Goal: Information Seeking & Learning: Learn about a topic

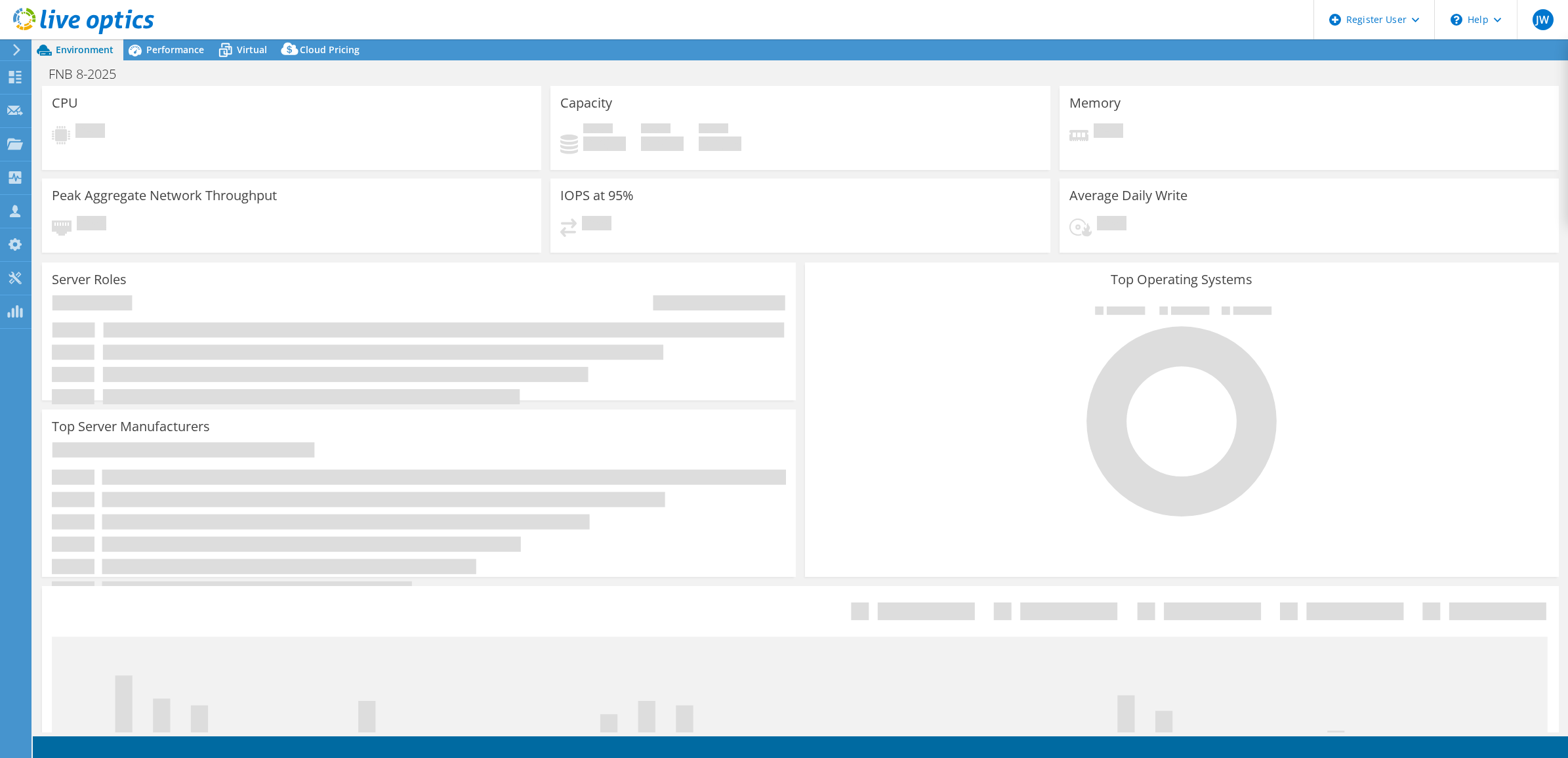
select select "USD"
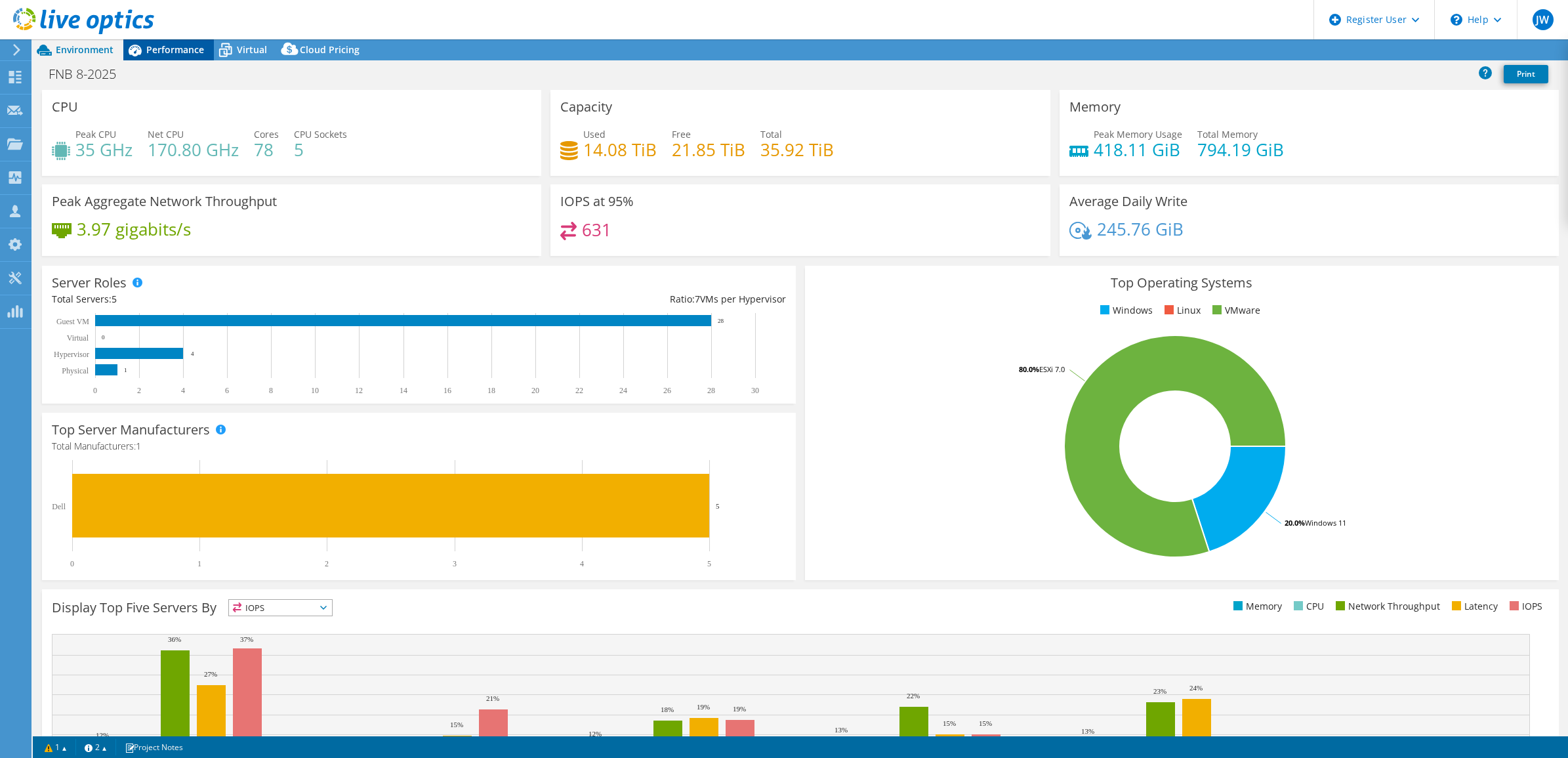
click at [177, 47] on span "Performance" at bounding box center [176, 49] width 58 height 12
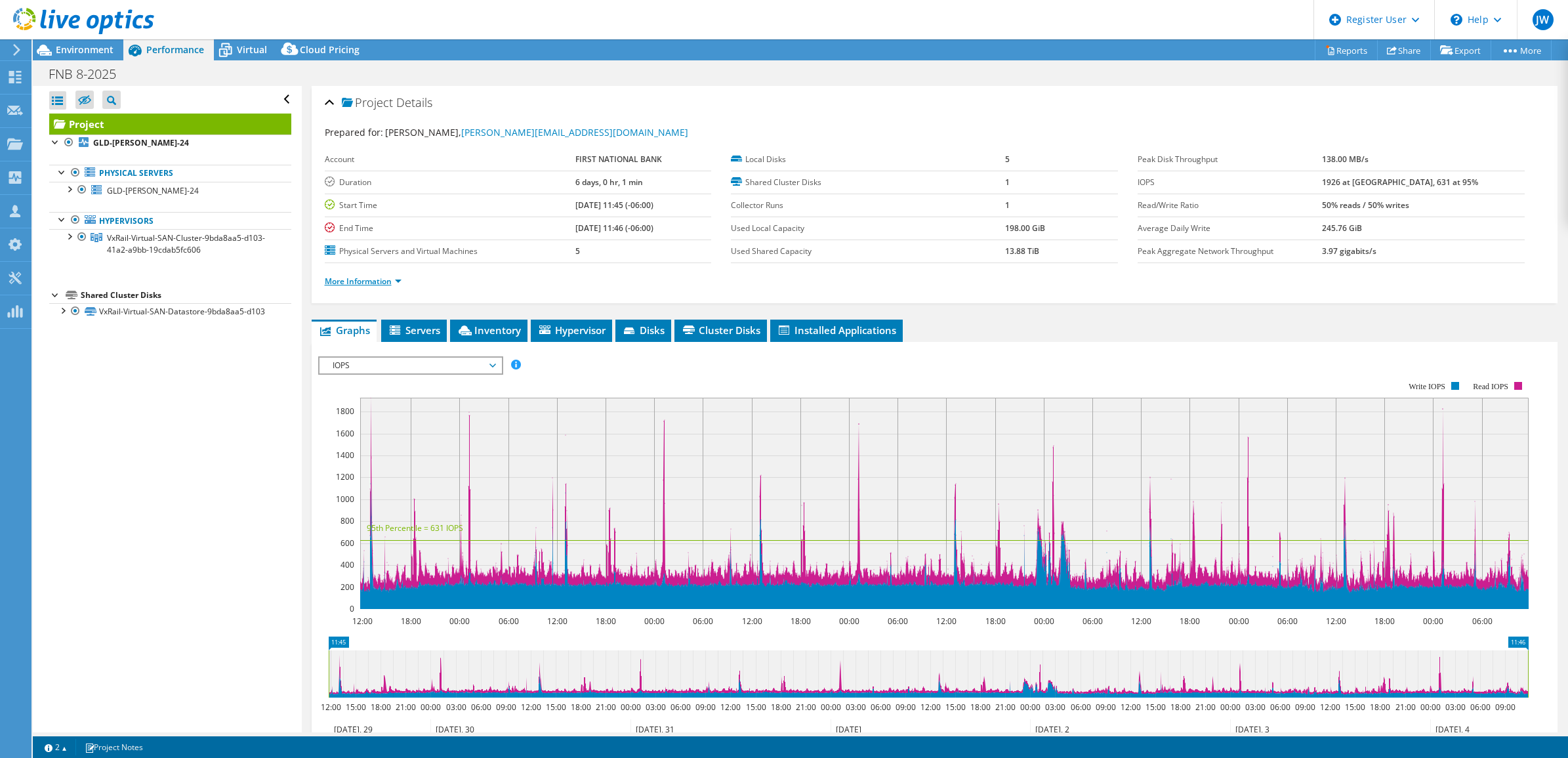
click at [382, 280] on link "More Information" at bounding box center [363, 282] width 77 height 11
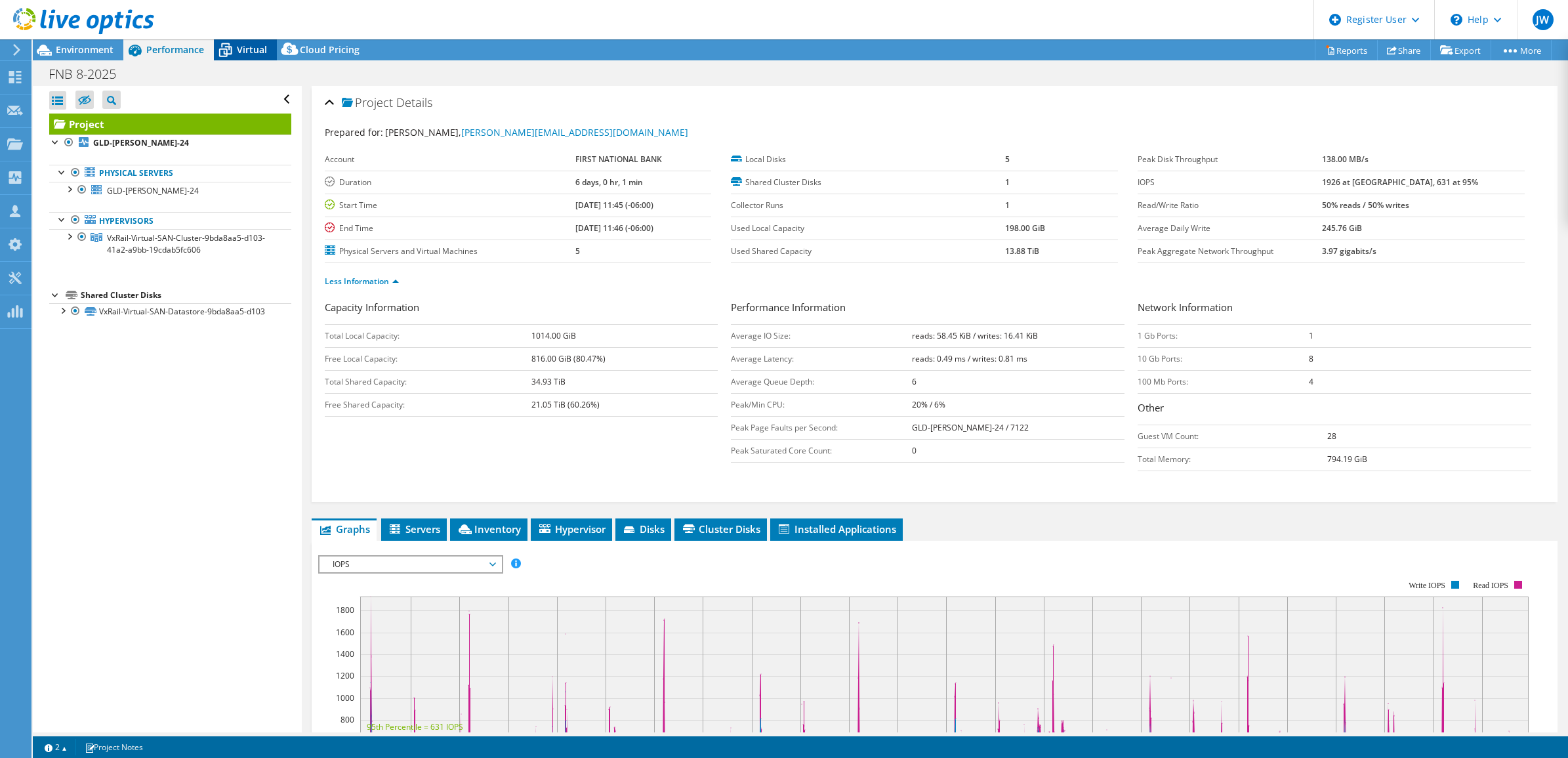
click at [254, 54] on span "Virtual" at bounding box center [252, 49] width 30 height 12
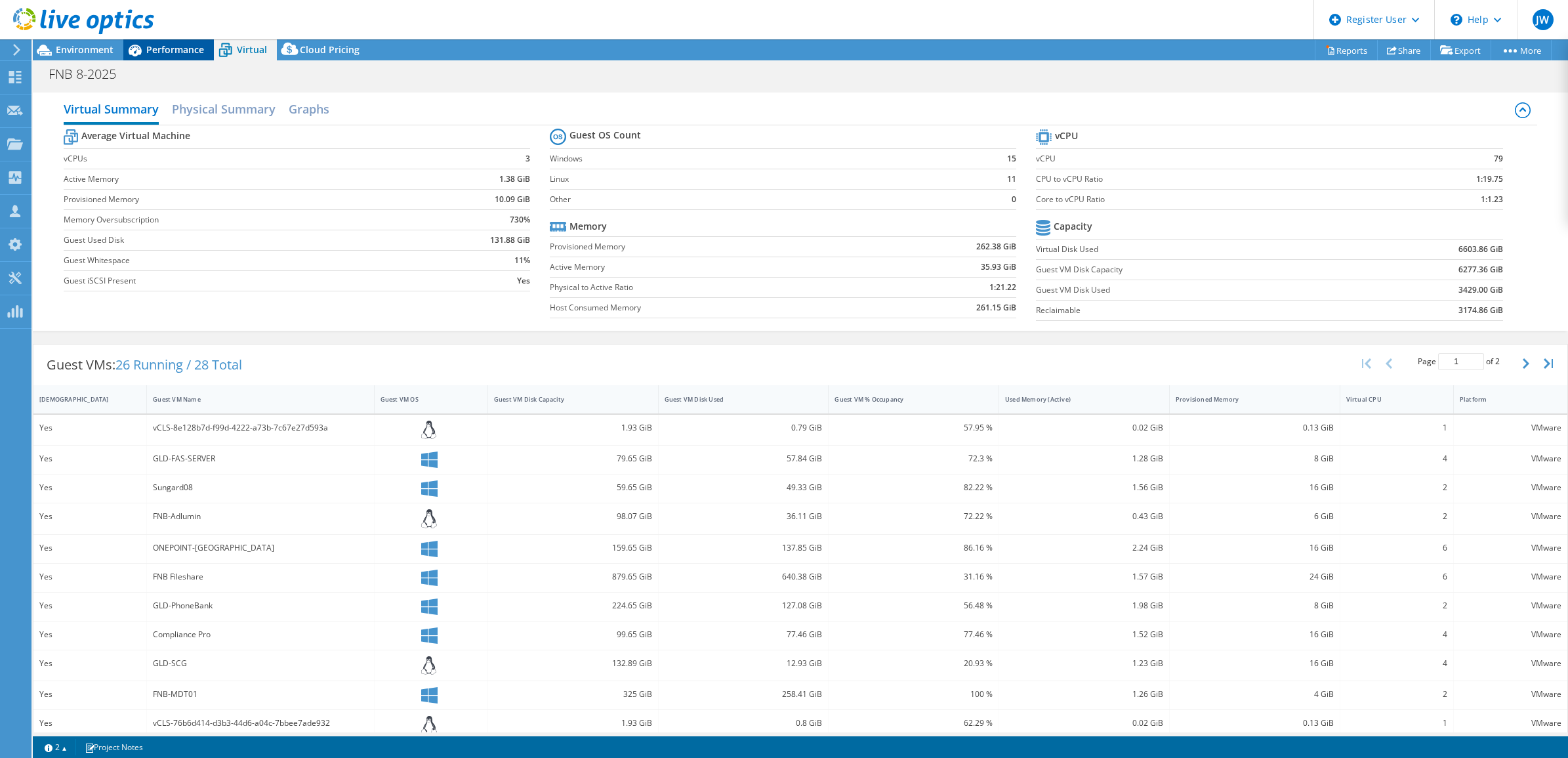
click at [149, 45] on span "Performance" at bounding box center [176, 49] width 58 height 12
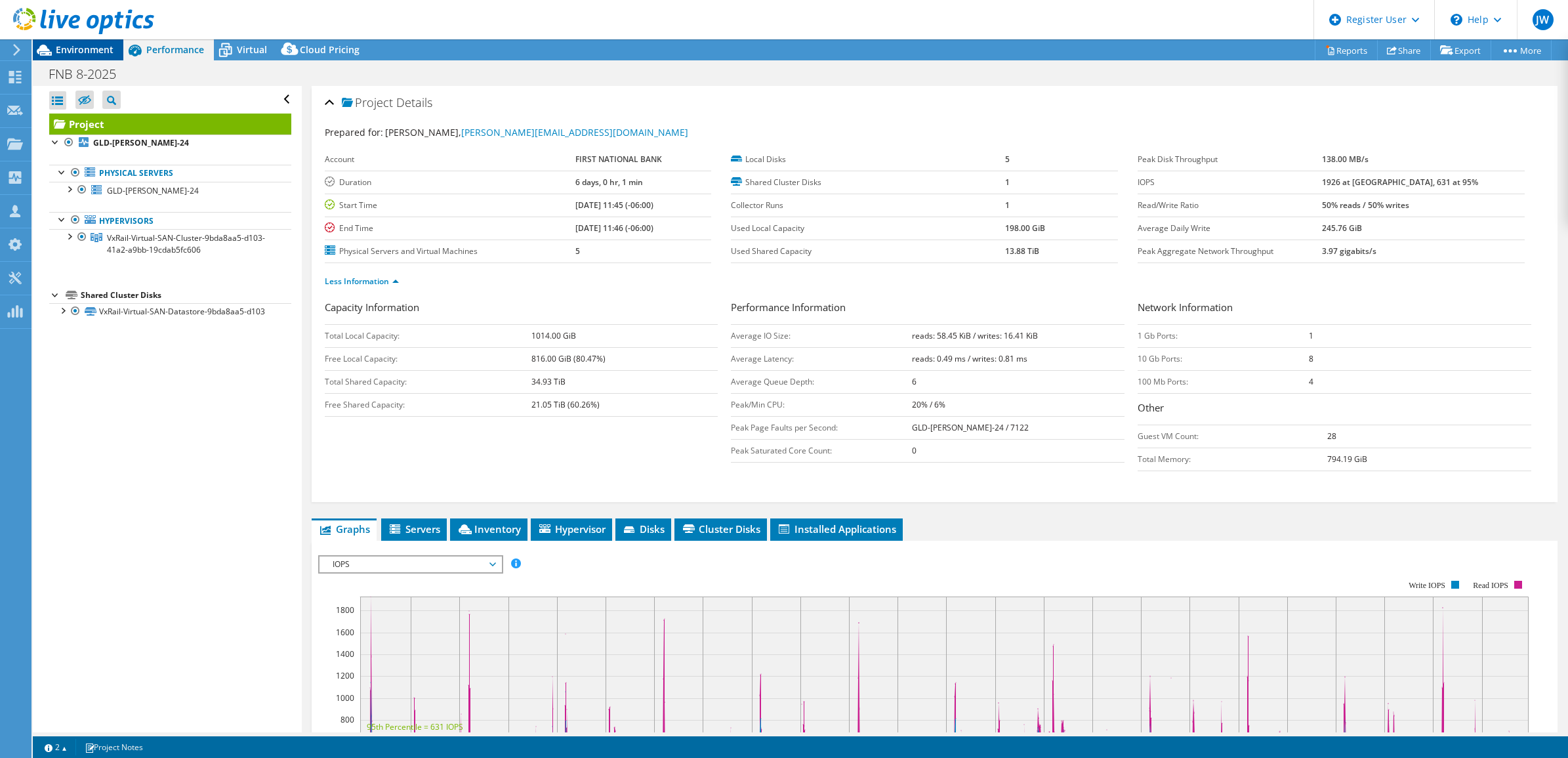
click at [70, 45] on span "Environment" at bounding box center [85, 49] width 58 height 12
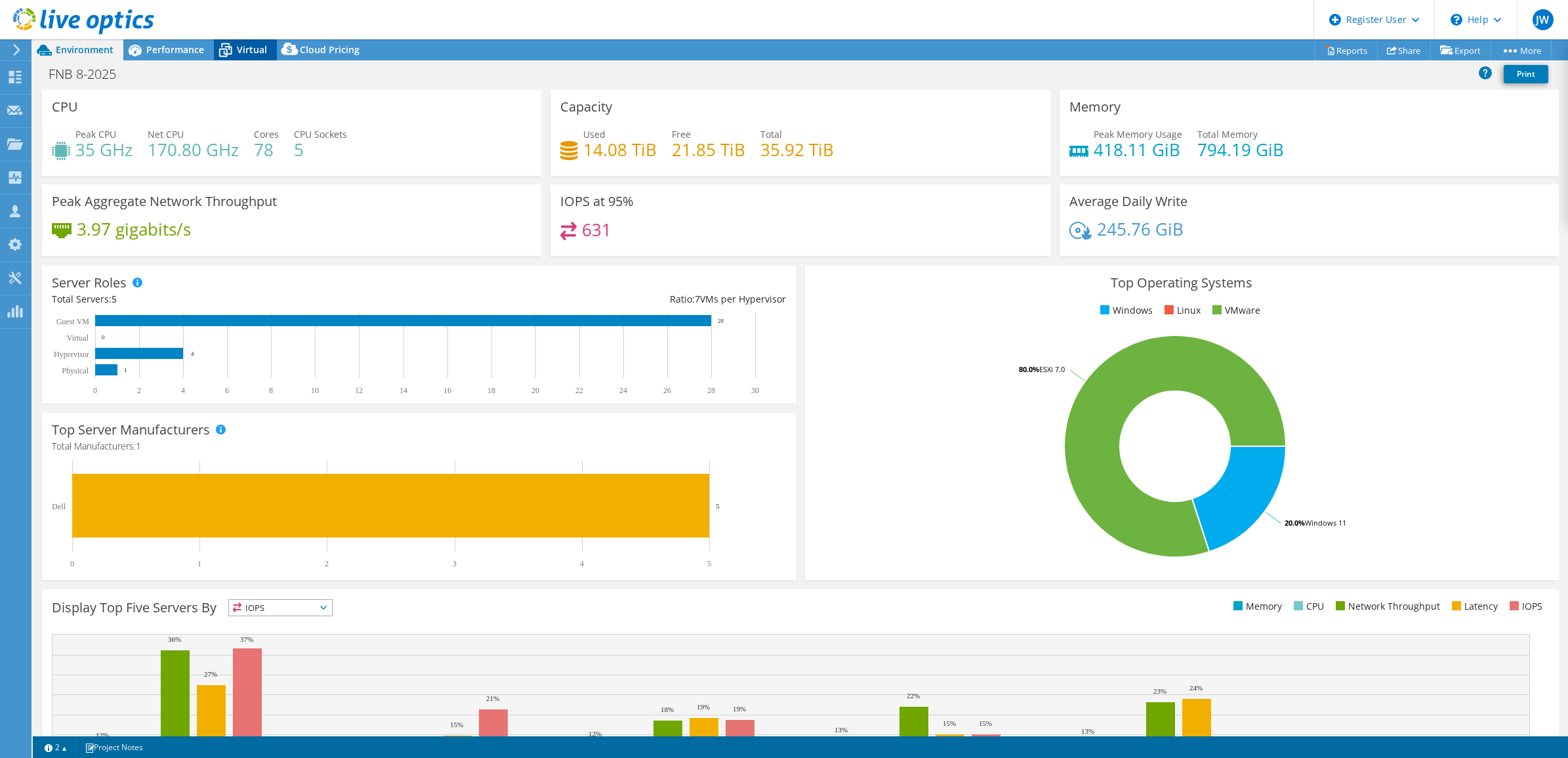
click at [248, 54] on span "Virtual" at bounding box center [252, 49] width 30 height 12
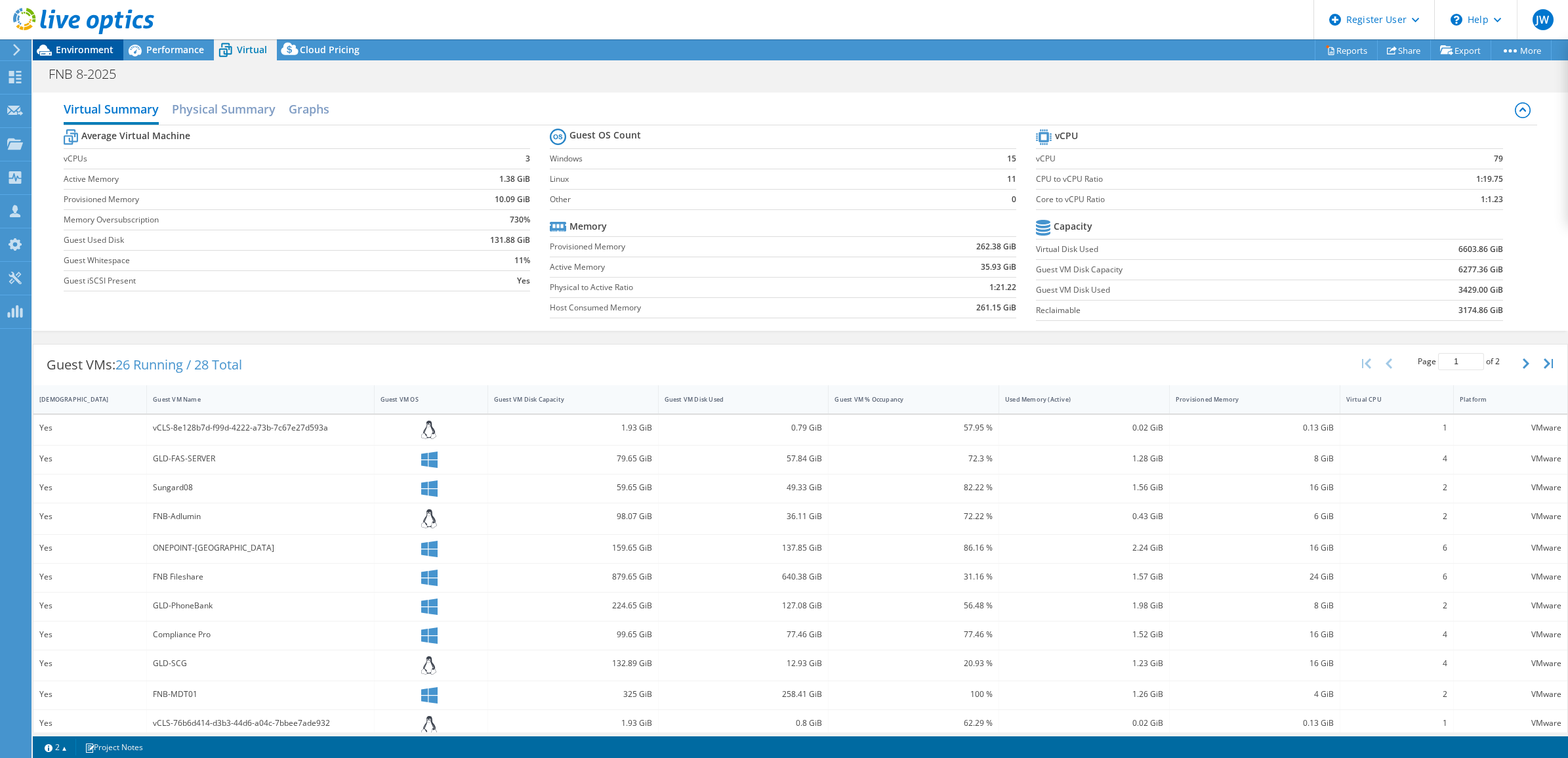
click at [86, 53] on span "Environment" at bounding box center [85, 49] width 58 height 12
